Goal: Task Accomplishment & Management: Manage account settings

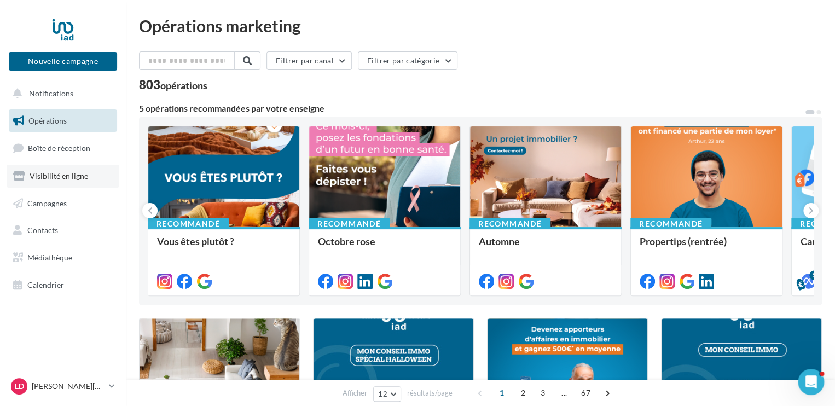
click at [65, 178] on span "Visibilité en ligne" at bounding box center [59, 175] width 59 height 9
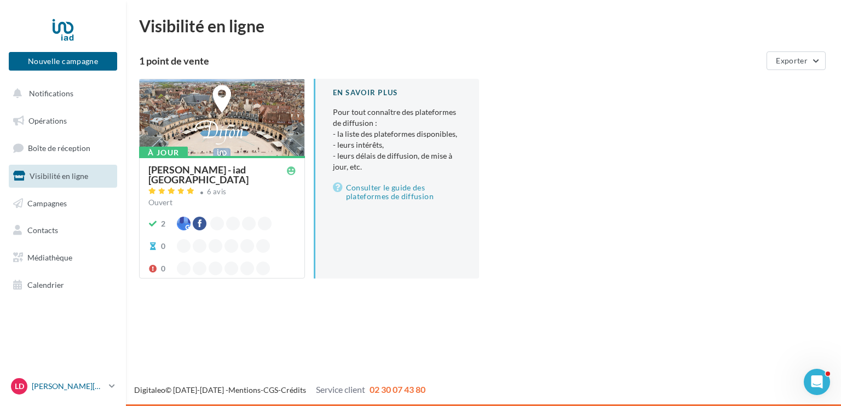
click at [73, 382] on p "[PERSON_NAME][DEMOGRAPHIC_DATA]" at bounding box center [68, 386] width 73 height 11
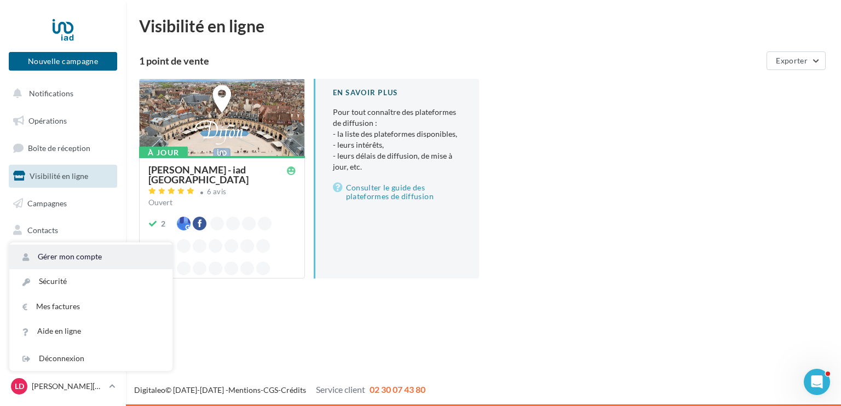
click at [87, 254] on link "Gérer mon compte" at bounding box center [90, 257] width 163 height 25
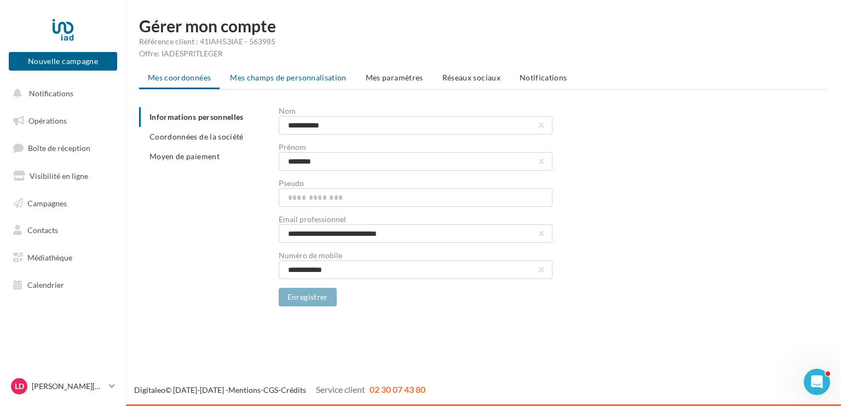
click at [307, 80] on span "Mes champs de personnalisation" at bounding box center [288, 77] width 117 height 9
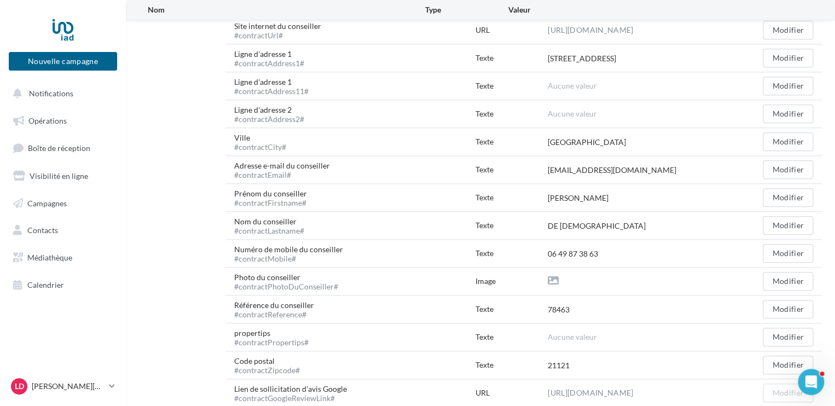
scroll to position [437, 0]
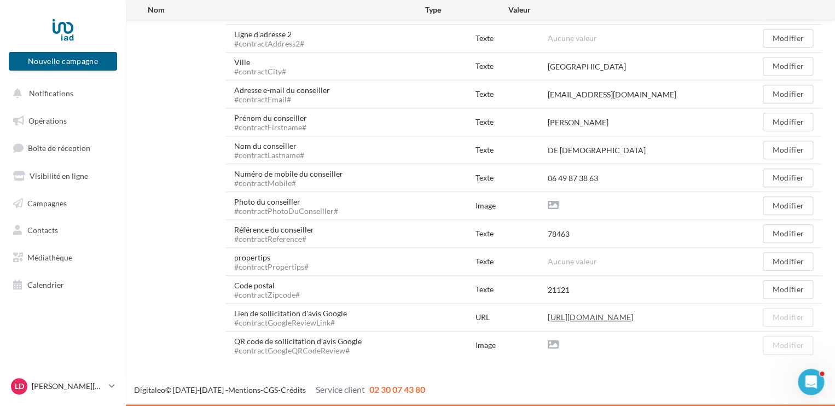
drag, startPoint x: 545, startPoint y: 315, endPoint x: 569, endPoint y: 319, distance: 24.5
click at [569, 319] on div "Lien de sollicitation d'avis Google #contractGoogleReviewLink# URL https://eo4.…" at bounding box center [524, 317] width 597 height 27
click at [546, 318] on div "URL" at bounding box center [512, 317] width 72 height 11
click at [574, 319] on link "https://eo4.me/Lm5Xd?origin=CONTRACT_FIELD" at bounding box center [590, 317] width 85 height 13
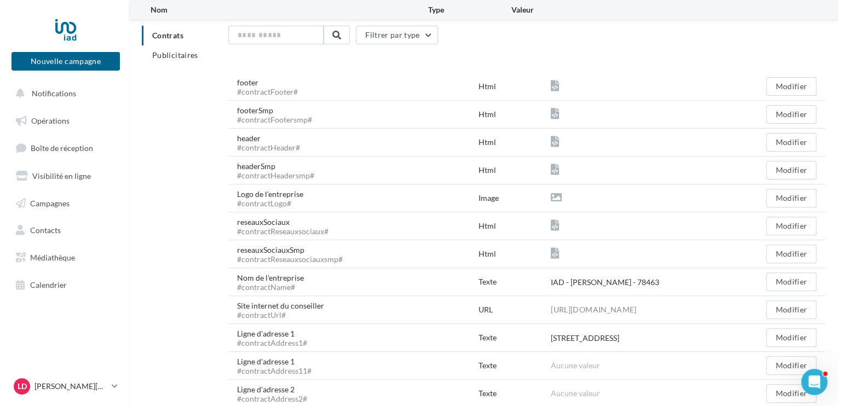
scroll to position [0, 0]
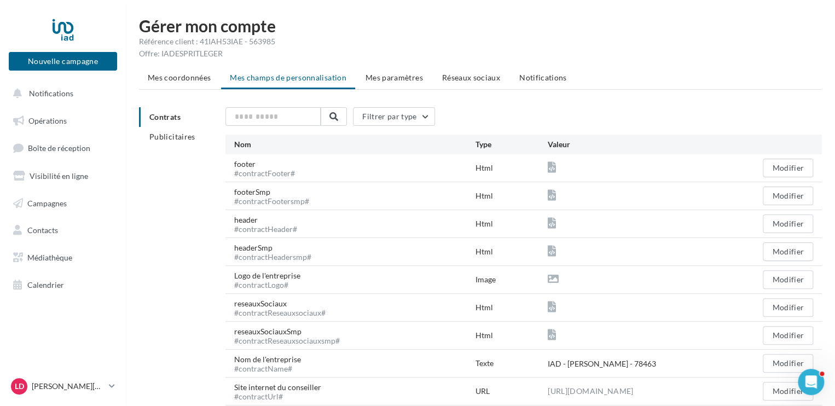
click at [484, 79] on span "Réseaux sociaux" at bounding box center [471, 77] width 58 height 9
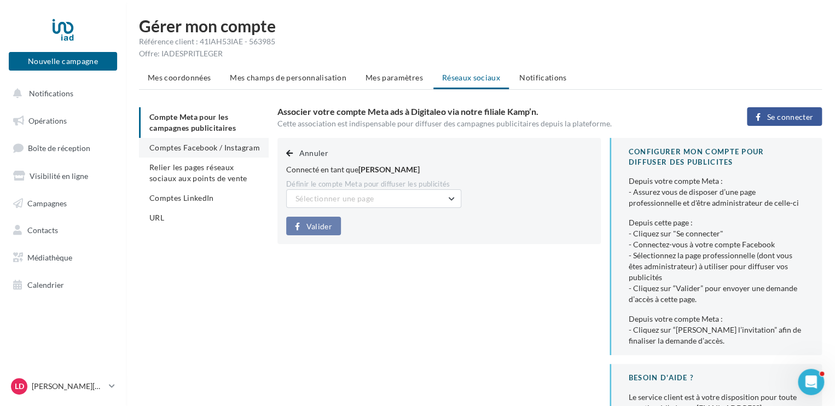
click at [235, 147] on span "Comptes Facebook / Instagram" at bounding box center [204, 147] width 111 height 9
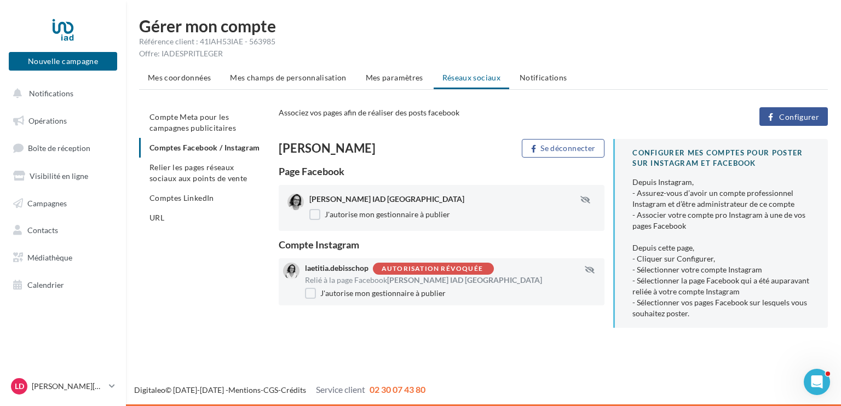
click at [481, 274] on div "Autorisation révoquée" at bounding box center [433, 269] width 121 height 12
click at [788, 114] on span "Configurer" at bounding box center [799, 117] width 40 height 9
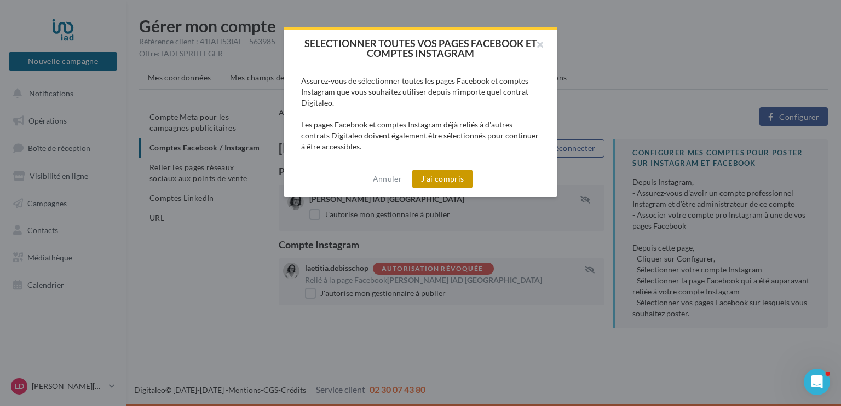
click at [458, 178] on button "J'ai compris" at bounding box center [442, 179] width 60 height 19
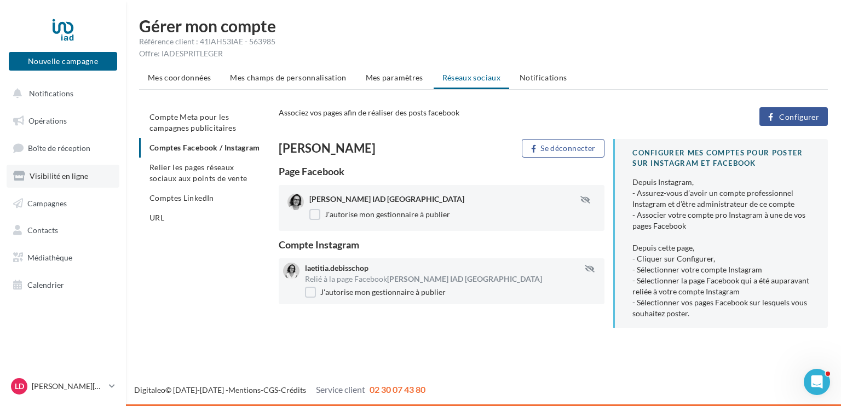
click at [53, 176] on span "Visibilité en ligne" at bounding box center [59, 175] width 59 height 9
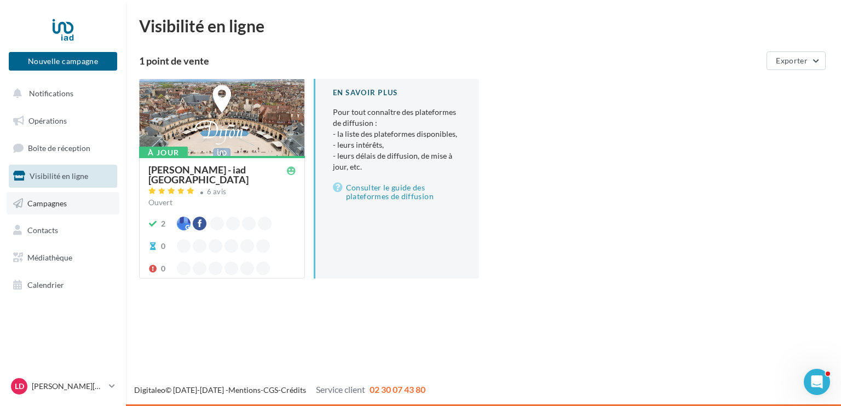
click at [57, 206] on span "Campagnes" at bounding box center [46, 202] width 39 height 9
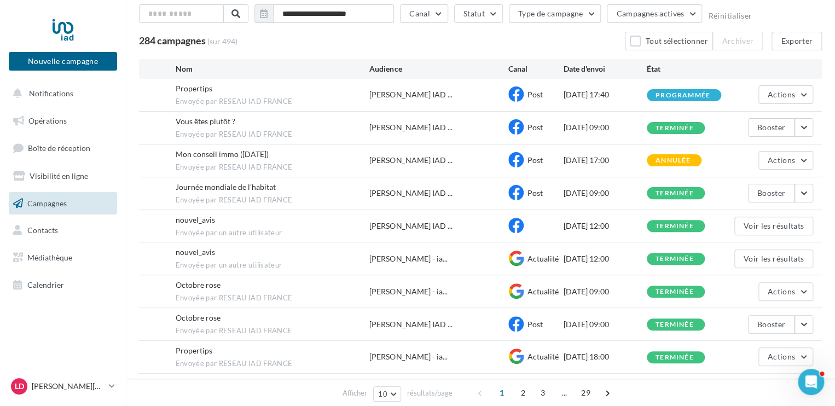
scroll to position [63, 0]
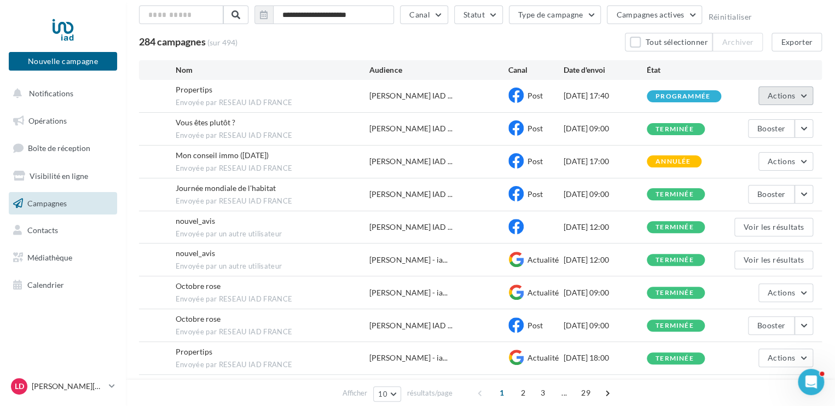
click at [805, 96] on button "Actions" at bounding box center [786, 95] width 55 height 19
click at [831, 106] on div "**********" at bounding box center [480, 196] width 709 height 484
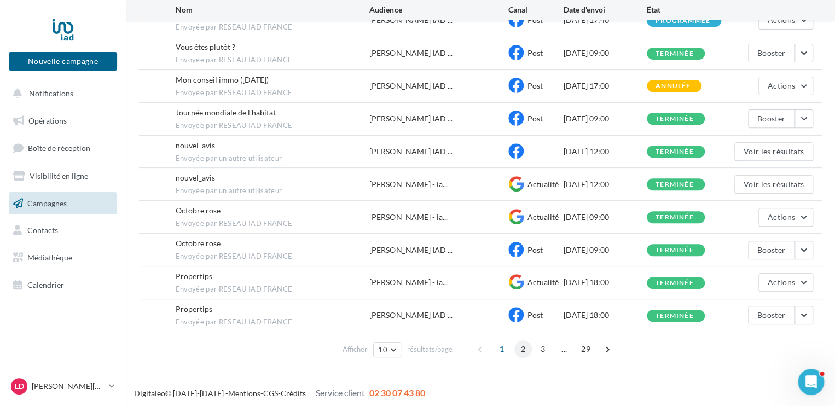
click at [521, 347] on span "2" at bounding box center [524, 349] width 18 height 18
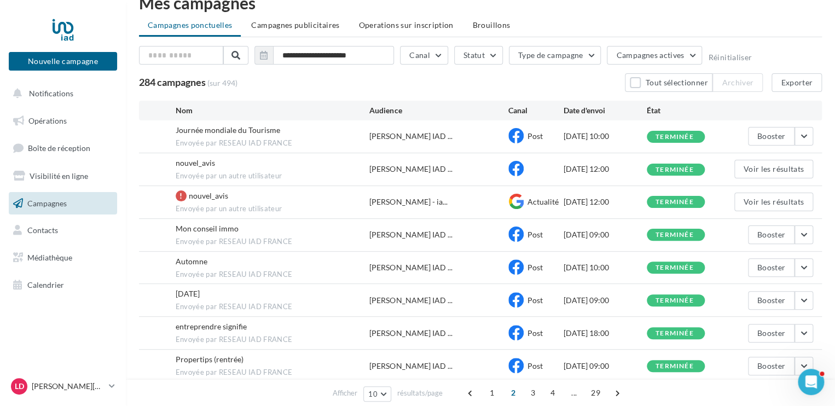
scroll to position [0, 0]
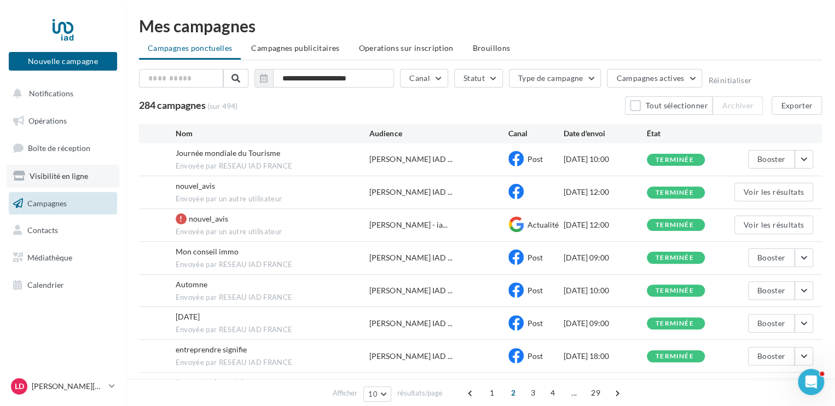
click at [70, 177] on span "Visibilité en ligne" at bounding box center [59, 175] width 59 height 9
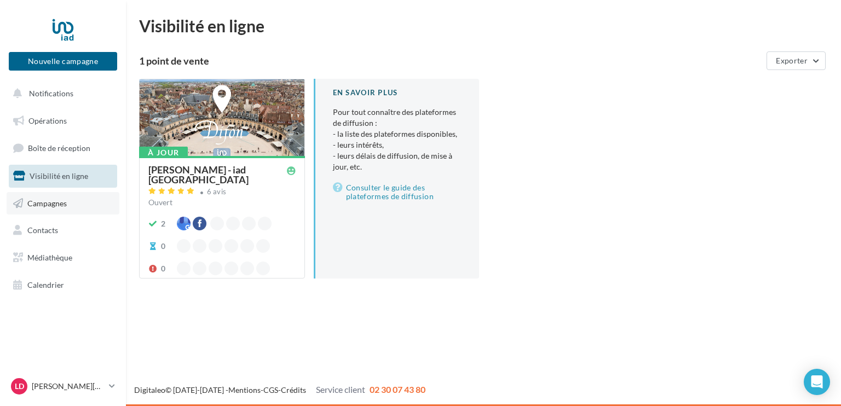
click at [57, 202] on span "Campagnes" at bounding box center [46, 202] width 39 height 9
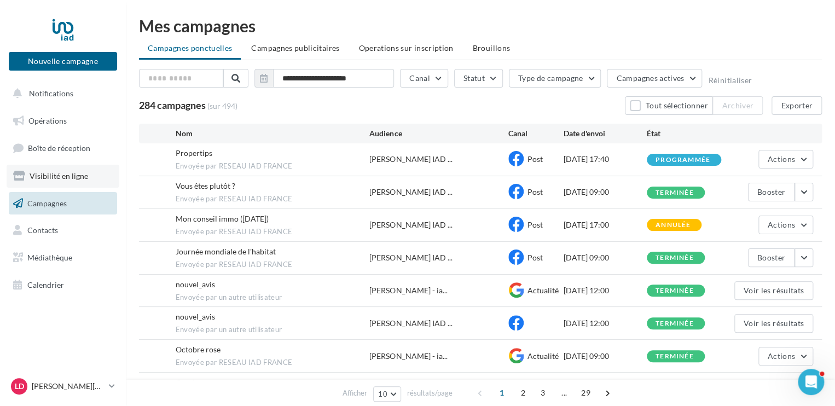
click at [59, 175] on span "Visibilité en ligne" at bounding box center [59, 175] width 59 height 9
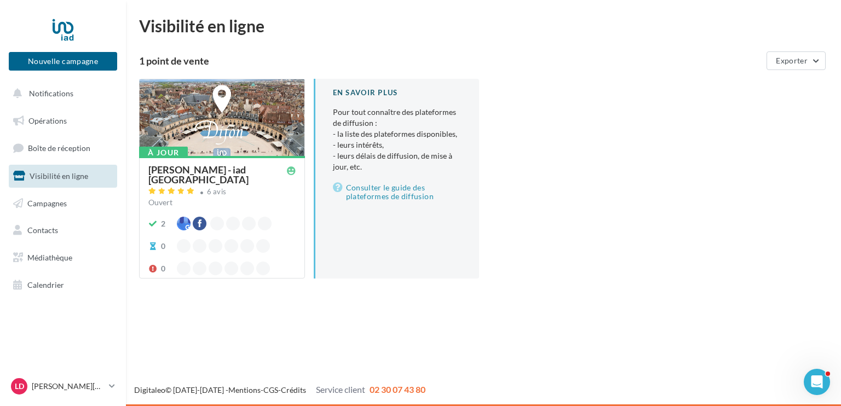
click at [200, 115] on div at bounding box center [222, 118] width 165 height 78
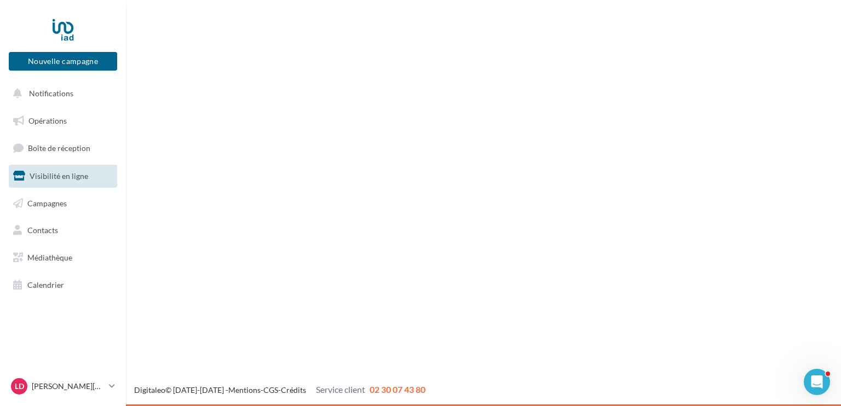
click at [200, 115] on div "Nouvelle campagne Nouvelle campagne Notifications Opérations Boîte de réception…" at bounding box center [420, 203] width 841 height 406
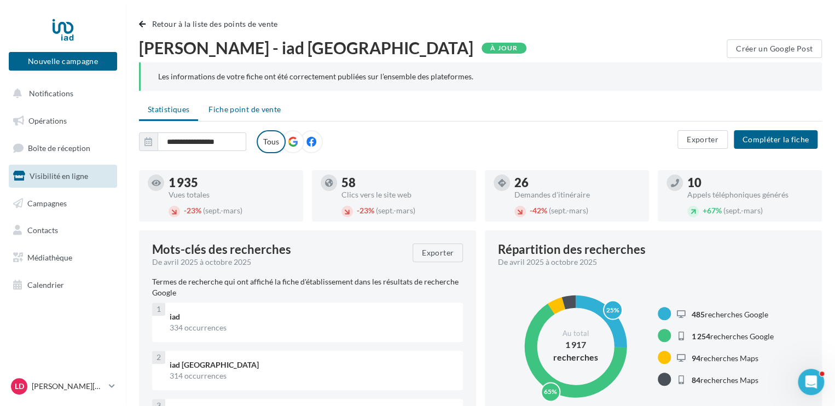
click at [243, 109] on span "Fiche point de vente" at bounding box center [245, 109] width 72 height 9
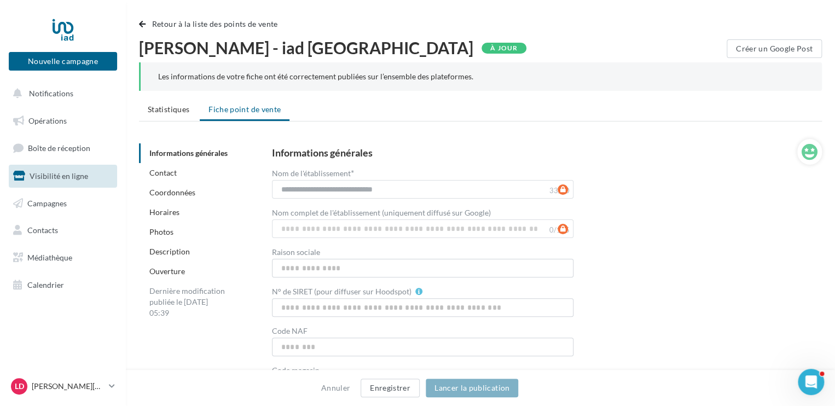
click at [243, 109] on ul "Statistiques Fiche point de vente" at bounding box center [480, 111] width 683 height 22
click at [79, 386] on p "[PERSON_NAME][DEMOGRAPHIC_DATA]" at bounding box center [68, 386] width 73 height 11
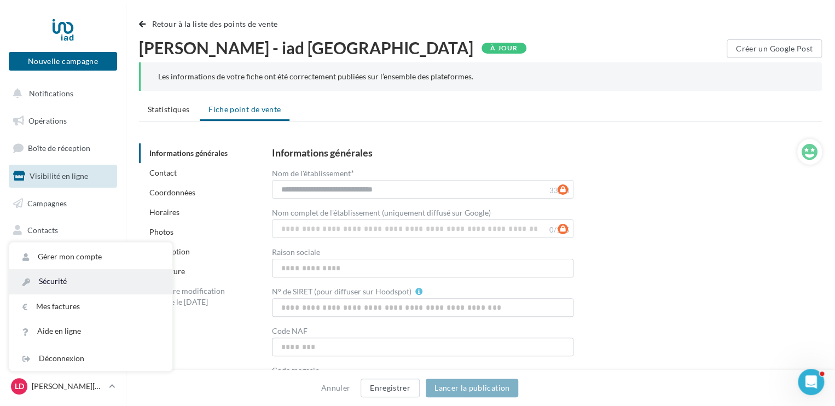
click at [81, 269] on link "Sécurité" at bounding box center [90, 281] width 163 height 25
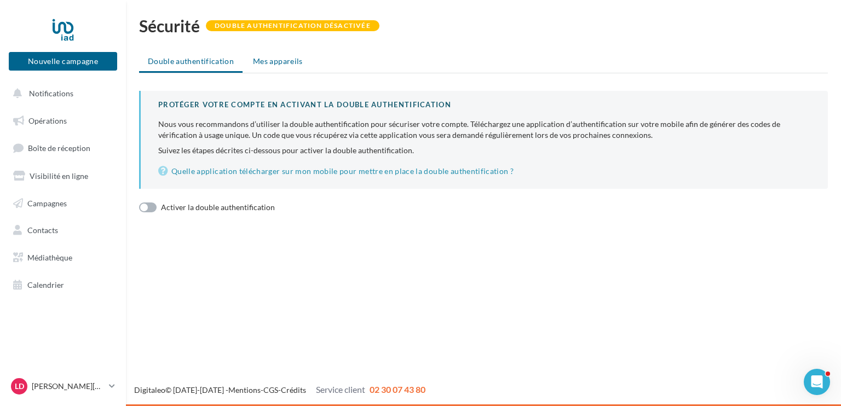
click at [275, 61] on span "Mes appareils" at bounding box center [278, 60] width 50 height 9
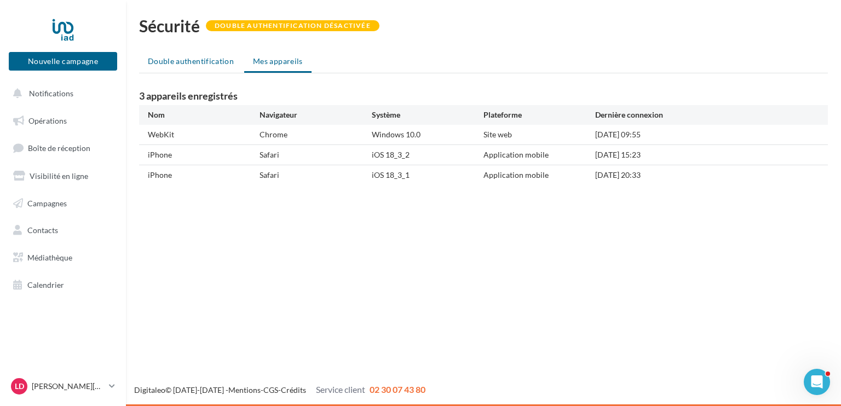
click at [182, 60] on span "Double authentification" at bounding box center [191, 60] width 86 height 9
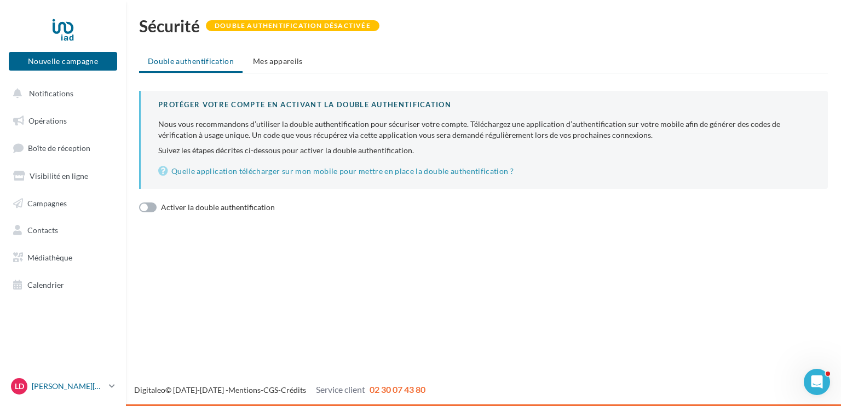
click at [105, 386] on p "[PERSON_NAME][DEMOGRAPHIC_DATA]" at bounding box center [68, 386] width 73 height 11
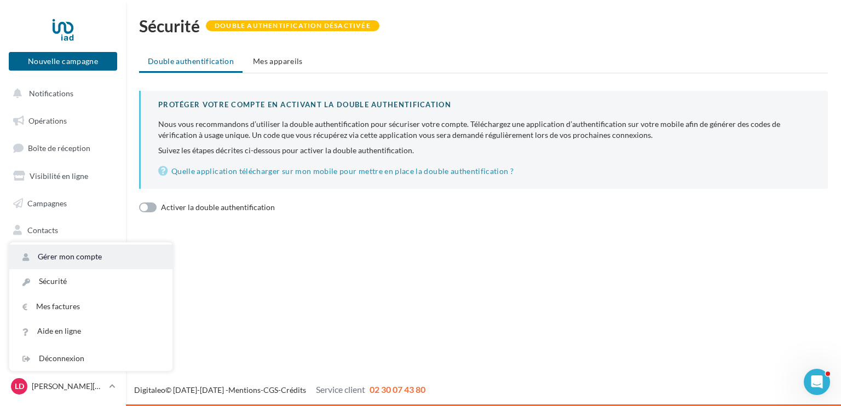
click at [89, 252] on link "Gérer mon compte" at bounding box center [90, 257] width 163 height 25
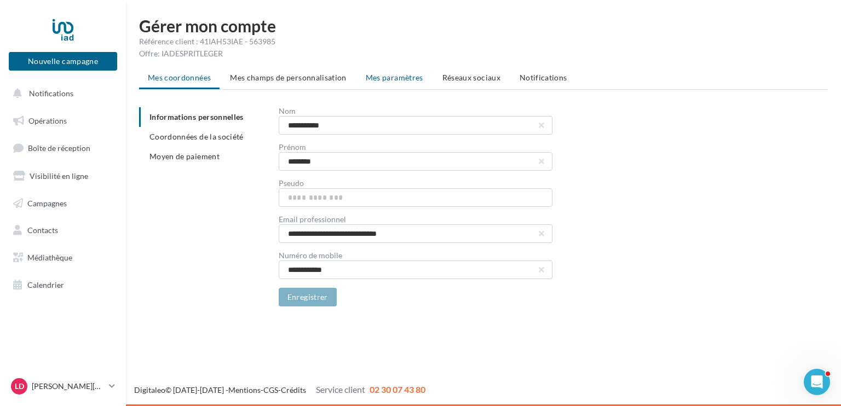
click at [397, 76] on span "Mes paramètres" at bounding box center [394, 77] width 57 height 9
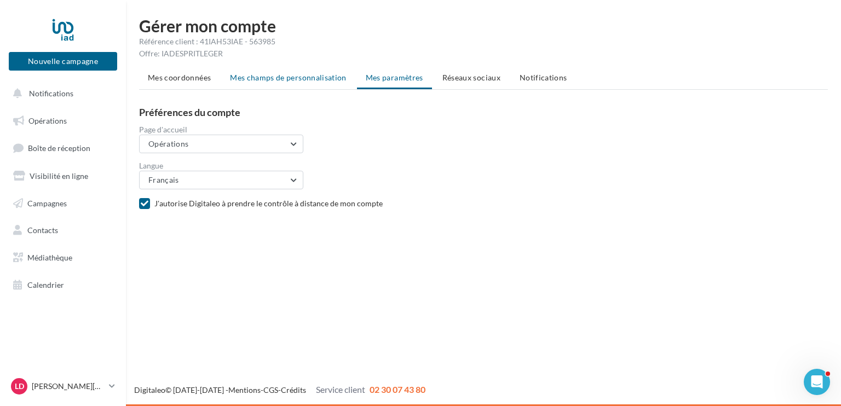
click at [327, 78] on span "Mes champs de personnalisation" at bounding box center [288, 77] width 117 height 9
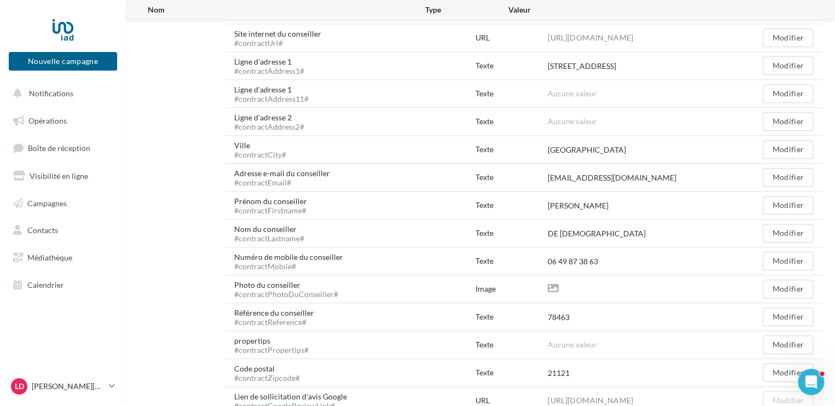
scroll to position [437, 0]
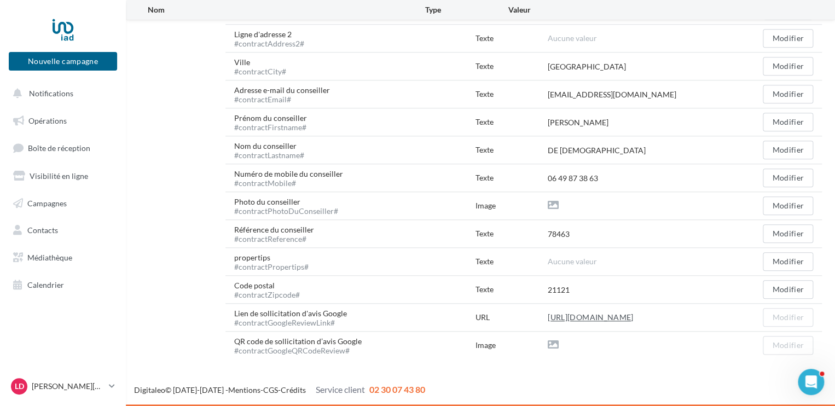
drag, startPoint x: 543, startPoint y: 314, endPoint x: 625, endPoint y: 317, distance: 81.6
click at [625, 317] on div "Lien de sollicitation d'avis Google #contractGoogleReviewLink# URL [URL][DOMAIN…" at bounding box center [524, 317] width 597 height 27
click at [547, 316] on div "URL" at bounding box center [512, 317] width 72 height 11
